Goal: Navigation & Orientation: Find specific page/section

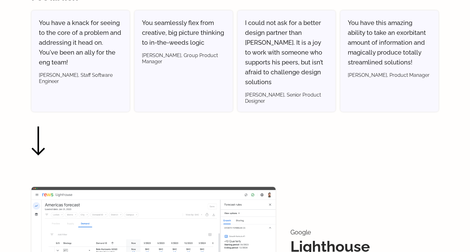
scroll to position [284, 0]
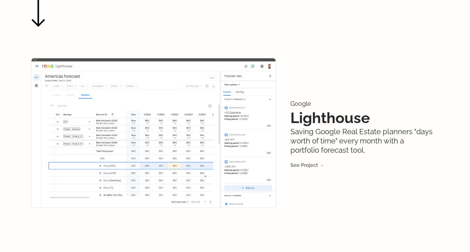
click at [308, 162] on link "See Project →" at bounding box center [307, 165] width 34 height 6
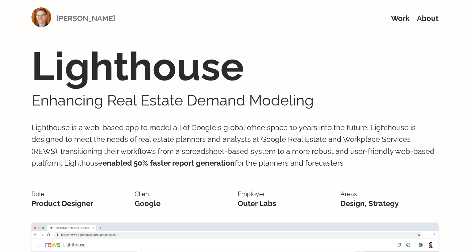
click at [71, 19] on link "[PERSON_NAME]" at bounding box center [85, 18] width 59 height 9
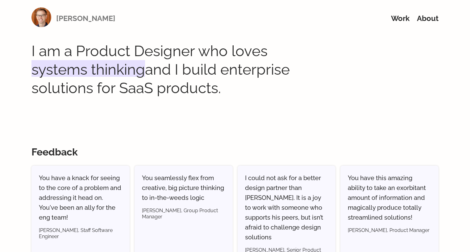
drag, startPoint x: 67, startPoint y: 11, endPoint x: 67, endPoint y: 17, distance: 5.6
click at [67, 11] on div "[PERSON_NAME]" at bounding box center [73, 18] width 84 height 22
click at [401, 19] on link "Work" at bounding box center [400, 18] width 19 height 9
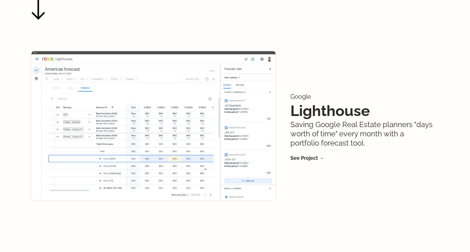
scroll to position [296, 0]
